Goal: Navigation & Orientation: Find specific page/section

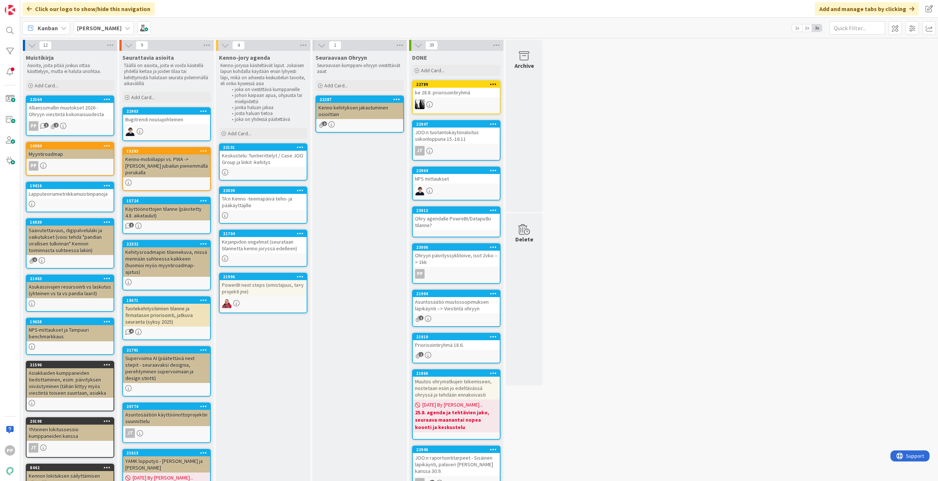
click at [102, 21] on div "Kenno JoRy" at bounding box center [104, 27] width 60 height 13
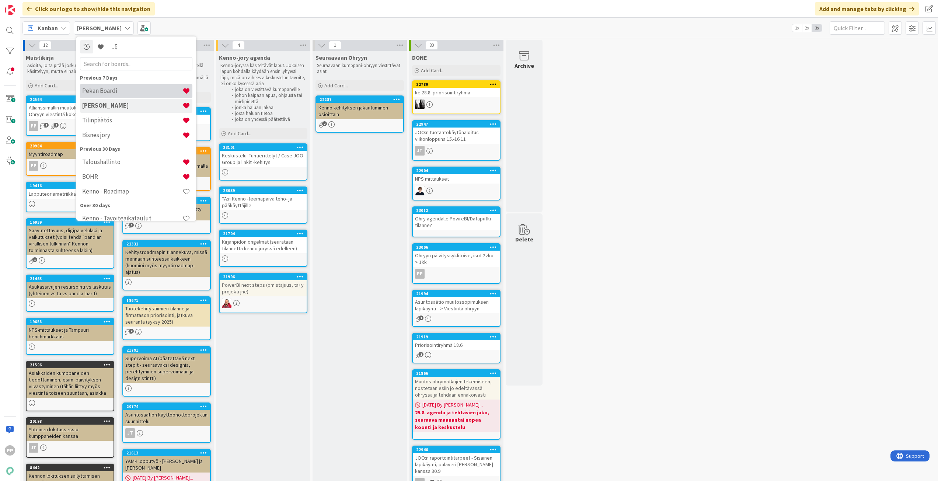
click at [129, 91] on h4 "Pekan Boardi" at bounding box center [132, 90] width 100 height 7
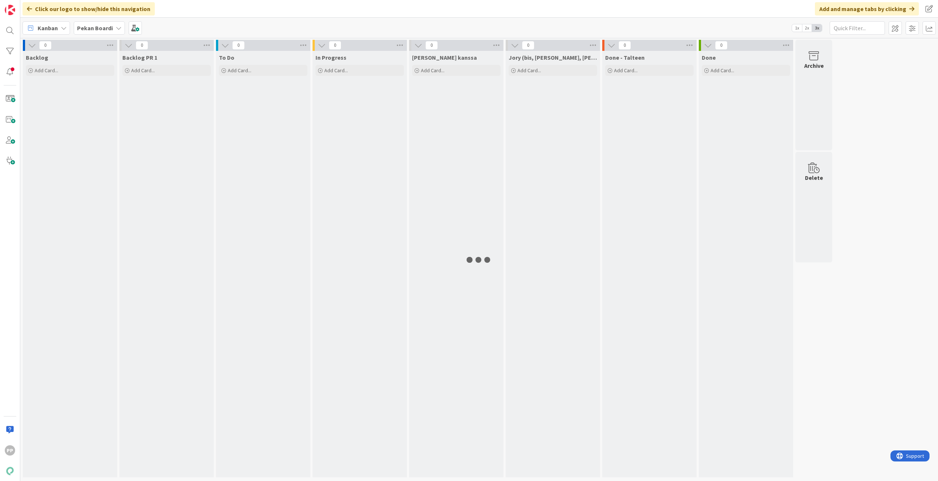
click at [207, 24] on div "Kanban Pekan Boardi 1x 2x 3x" at bounding box center [479, 28] width 918 height 20
click at [227, 24] on div "Kanban Pekan Boardi 1x 2x 3x" at bounding box center [479, 28] width 918 height 20
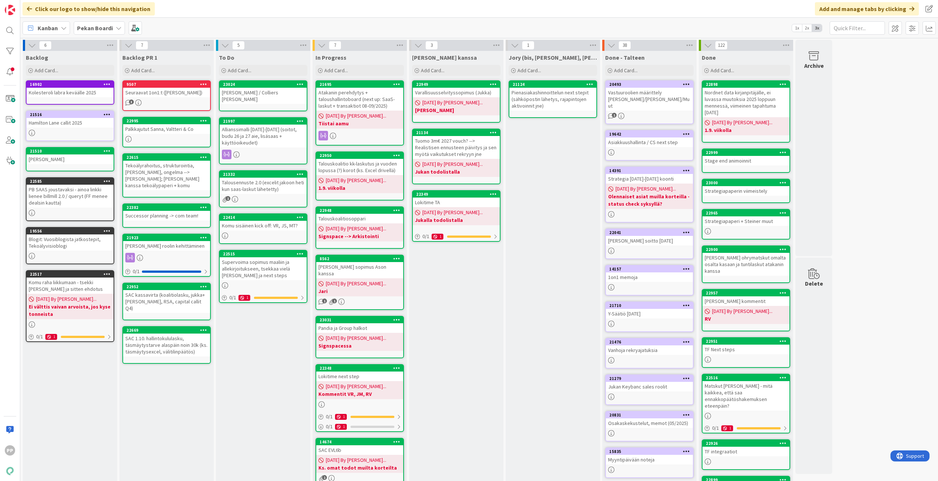
click at [227, 24] on div "Kanban Pekan Boardi 1x 2x 3x" at bounding box center [479, 28] width 918 height 20
click at [261, 375] on div "To Do Add Card... 23024 Timo Multalahti / Colliers Patrick 21997 Allianssimalli…" at bounding box center [263, 287] width 94 height 473
click at [451, 322] on div "Jukan kanssa Add Card... 22949 Varallisuusselvityssopimus (Jukka) 08/26/2025 By…" at bounding box center [456, 287] width 94 height 473
click at [272, 360] on div "To Do Add Card... 23024 Timo Multalahti / Colliers Patrick 21997 Allianssimalli…" at bounding box center [263, 287] width 94 height 473
click at [270, 358] on div "To Do Add Card... 23024 Timo Multalahti / Colliers Patrick 21997 Allianssimalli…" at bounding box center [263, 287] width 94 height 473
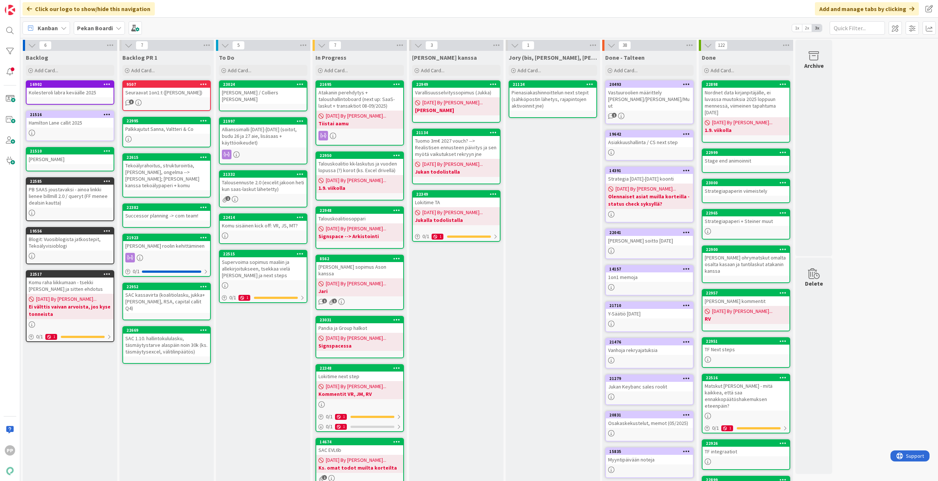
click at [483, 322] on div "Jukan kanssa Add Card... 22949 Varallisuusselvityssopimus (Jukka) 08/26/2025 By…" at bounding box center [456, 287] width 94 height 473
click at [560, 257] on div "Jory (bis, kenno, bohr) Add Card... 21124 Pienasiakashinnoittelun next stepit (…" at bounding box center [553, 287] width 94 height 473
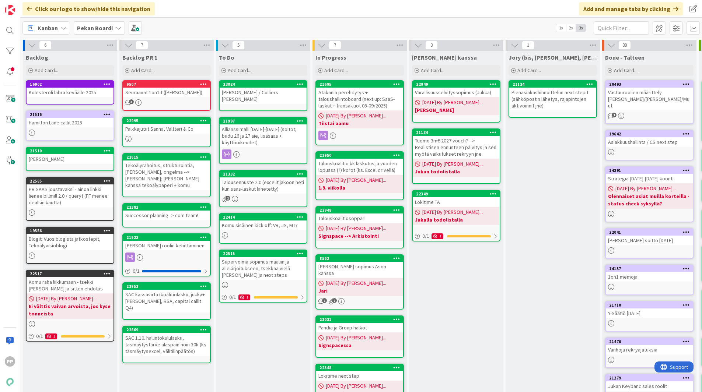
click at [268, 336] on div "To Do Add Card... 23024 Timo Multalahti / Colliers Patrick 21997 Allianssimalli…" at bounding box center [263, 287] width 94 height 473
click at [568, 221] on div "Jory (bis, kenno, bohr) Add Card... 21124 Pienasiakashinnoittelun next stepit (…" at bounding box center [553, 287] width 94 height 473
click at [399, 14] on div "Click our logo to show/hide this navigation Add and manage tabs by clicking" at bounding box center [361, 9] width 682 height 18
click at [289, 323] on div "To Do Add Card... 23024 Timo Multalahti / Colliers Patrick 21997 Allianssimalli…" at bounding box center [263, 287] width 94 height 473
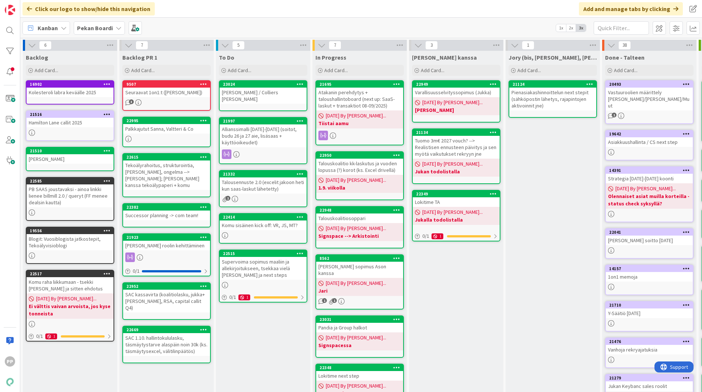
click at [289, 323] on div "To Do Add Card... 23024 Timo Multalahti / Colliers Patrick 21997 Allianssimalli…" at bounding box center [263, 287] width 94 height 473
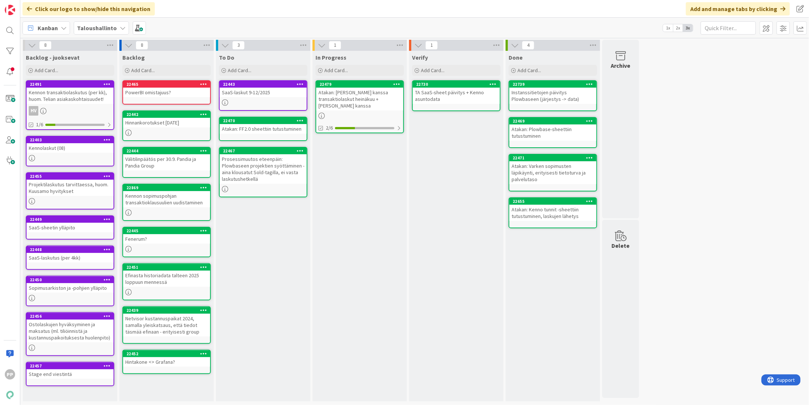
click at [394, 217] on div "In Progress Add Card... 22479 Atakan: Helin kanssa transaktiolaskut heinäkuu + …" at bounding box center [359, 226] width 94 height 351
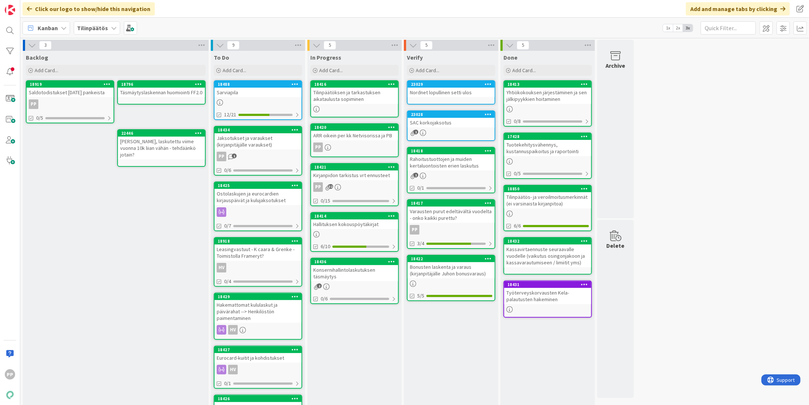
click at [374, 340] on div "In Progress Add Card... 18416 Tilinpäätöksen ja tarkastuksen aikataulusta sopim…" at bounding box center [354, 290] width 94 height 479
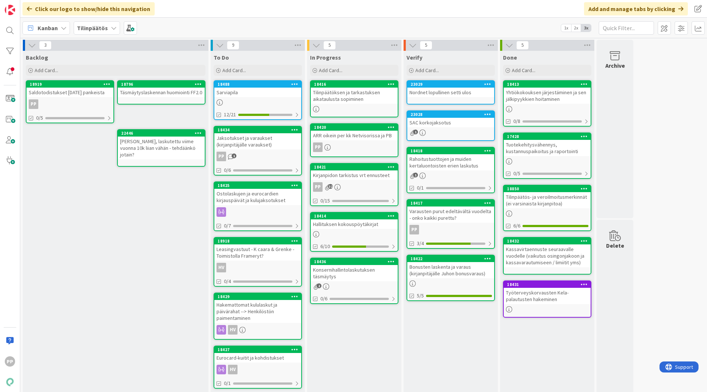
click at [102, 28] on b "Tilinpäätös" at bounding box center [92, 27] width 31 height 7
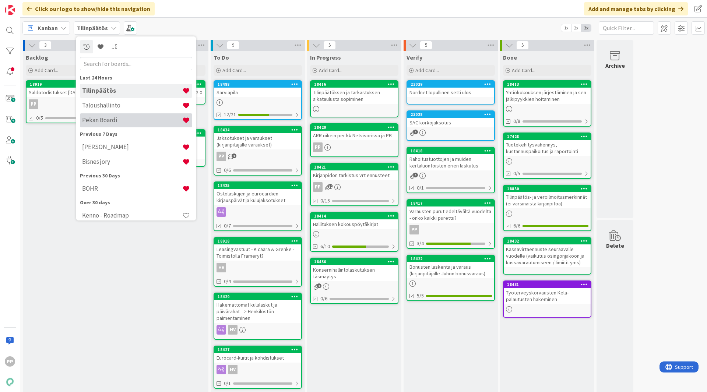
click at [107, 121] on h4 "Pekan Boardi" at bounding box center [132, 119] width 100 height 7
